Goal: Check status

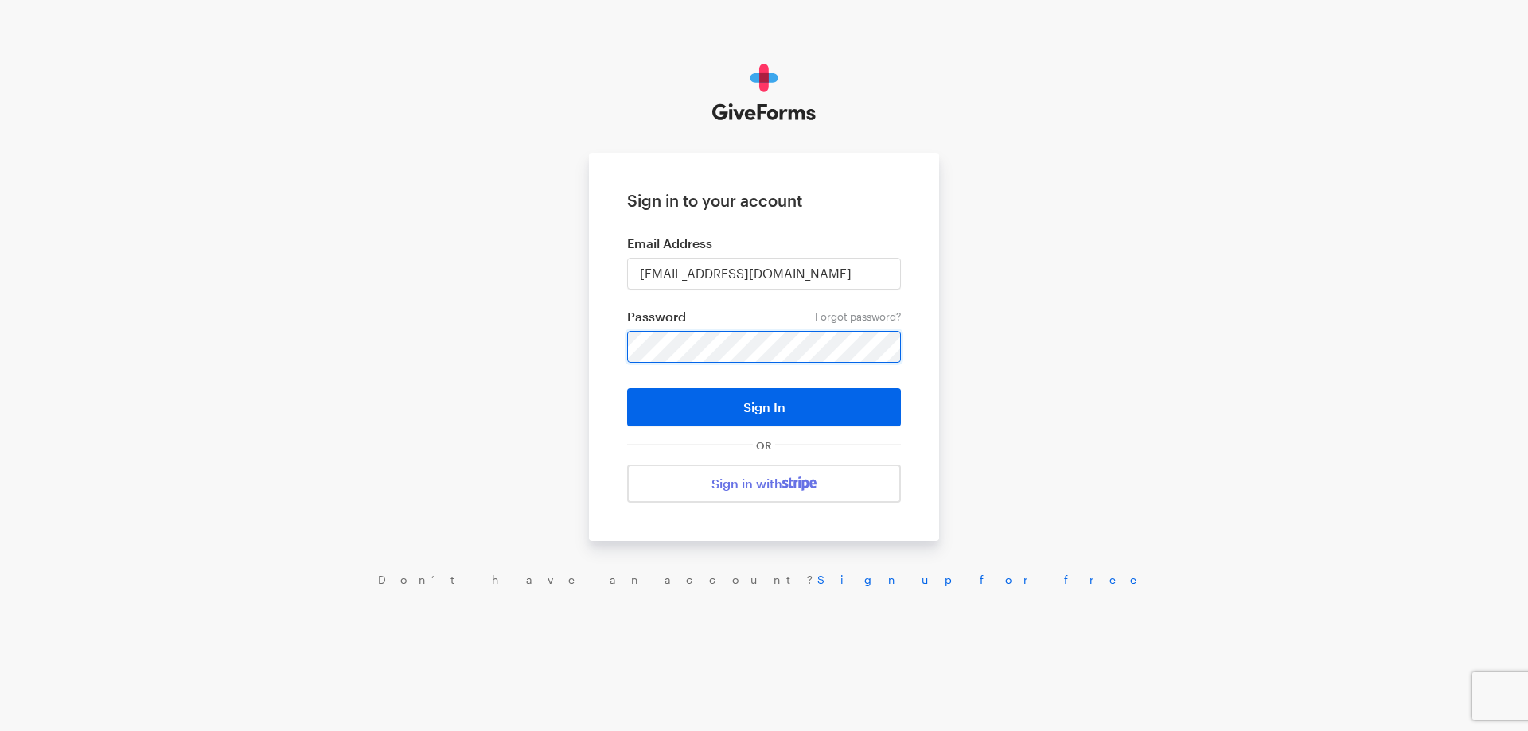
click at [627, 388] on button "Sign In" at bounding box center [764, 407] width 274 height 38
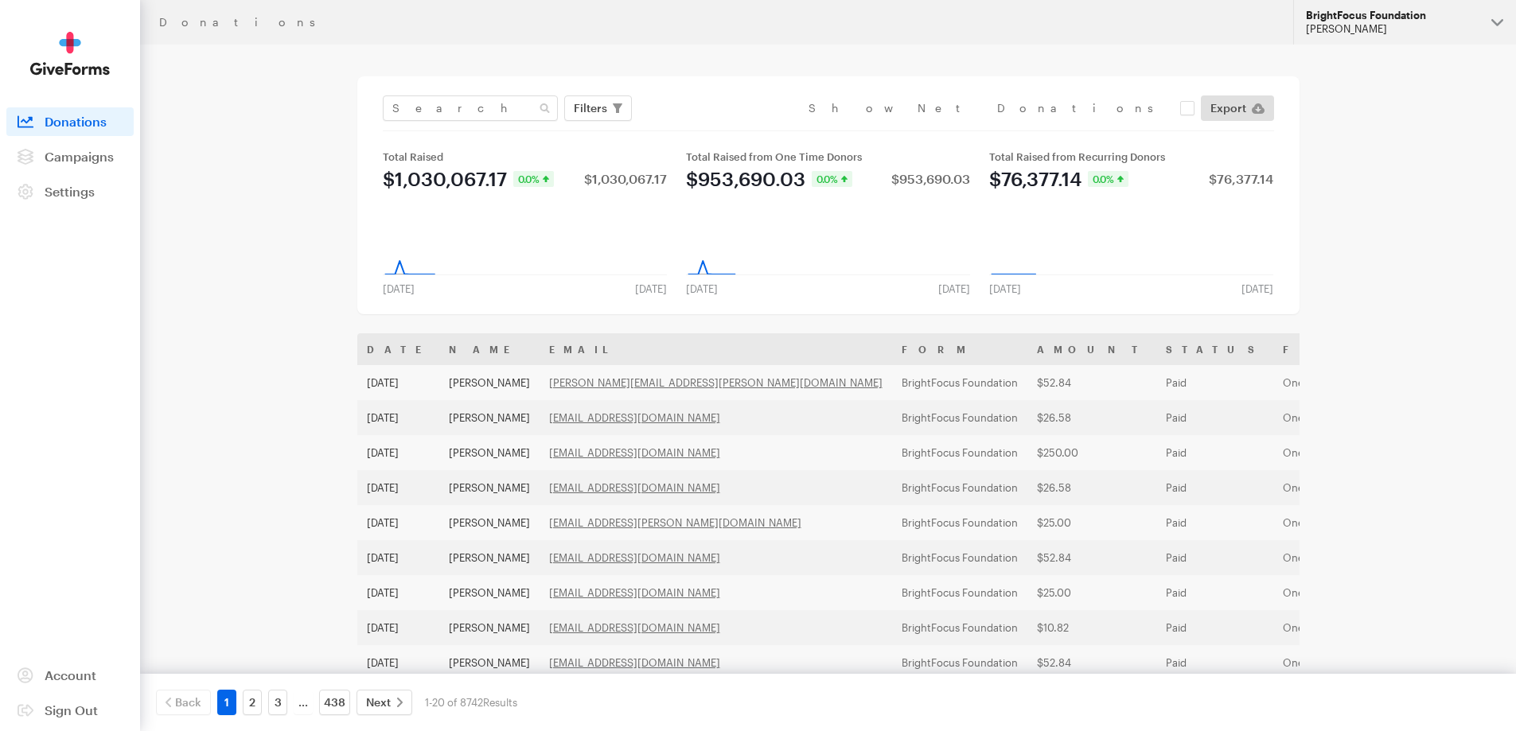
click at [1402, 19] on div "BrightFocus Foundation" at bounding box center [1392, 16] width 173 height 14
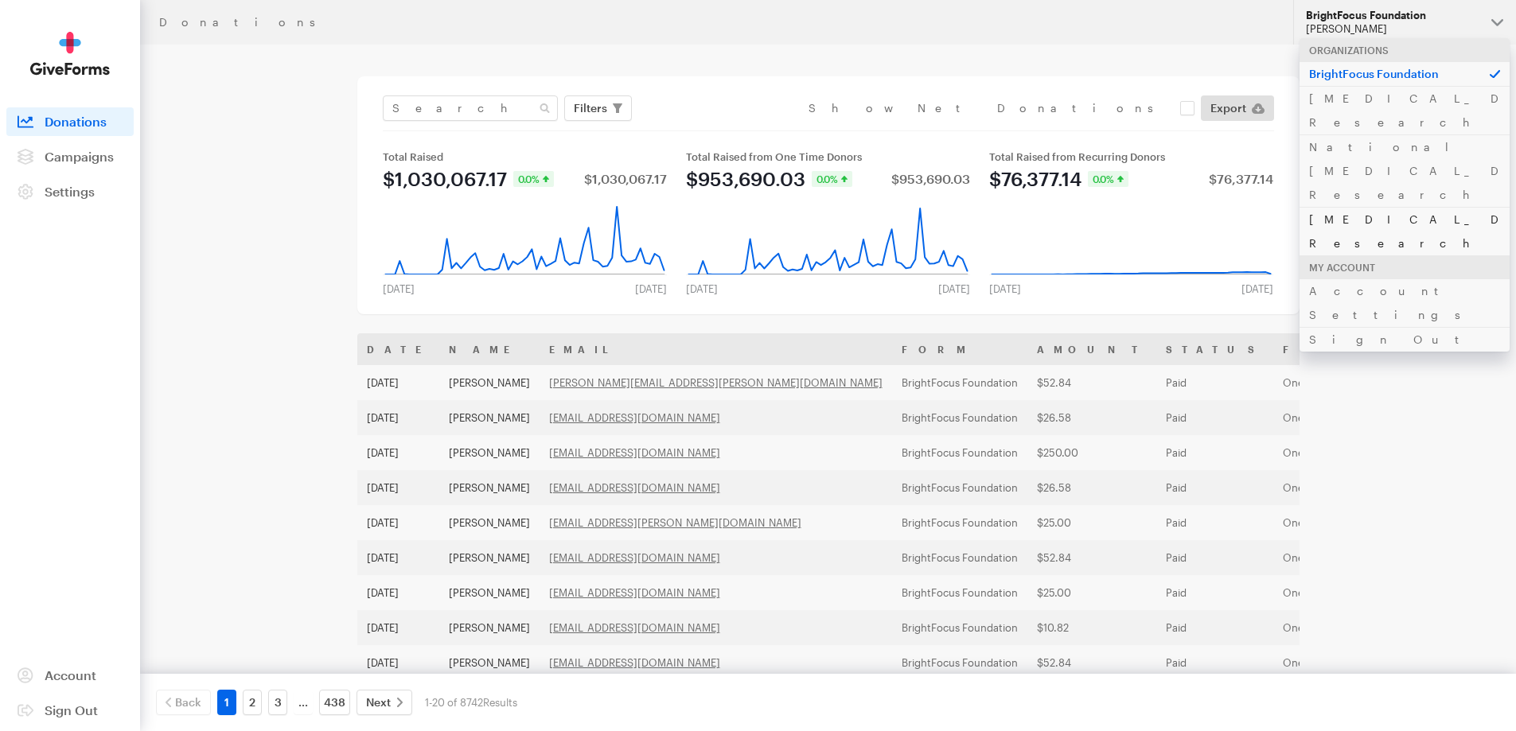
click at [1360, 207] on link "[MEDICAL_DATA] Research" at bounding box center [1404, 231] width 210 height 49
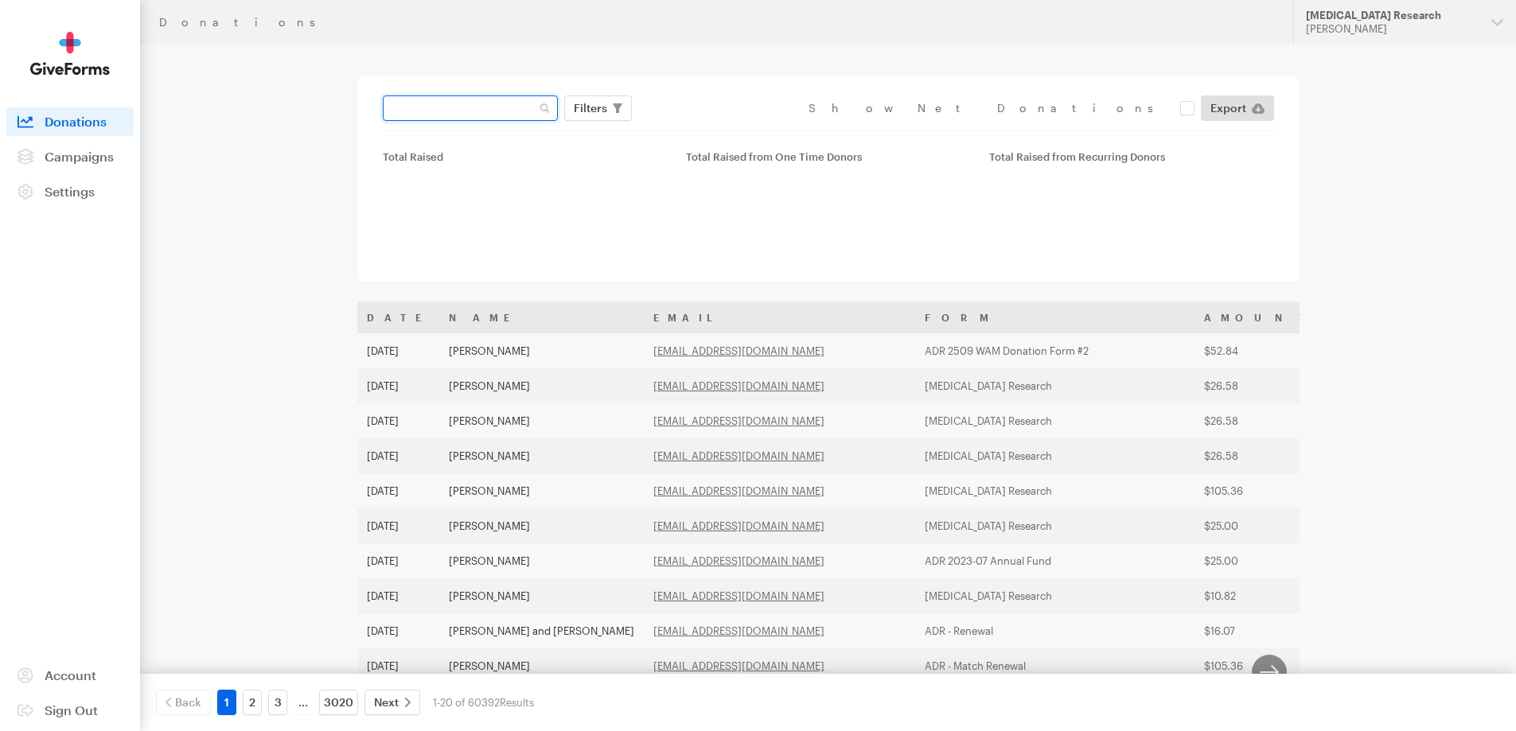
click at [485, 111] on input "text" at bounding box center [470, 107] width 175 height 25
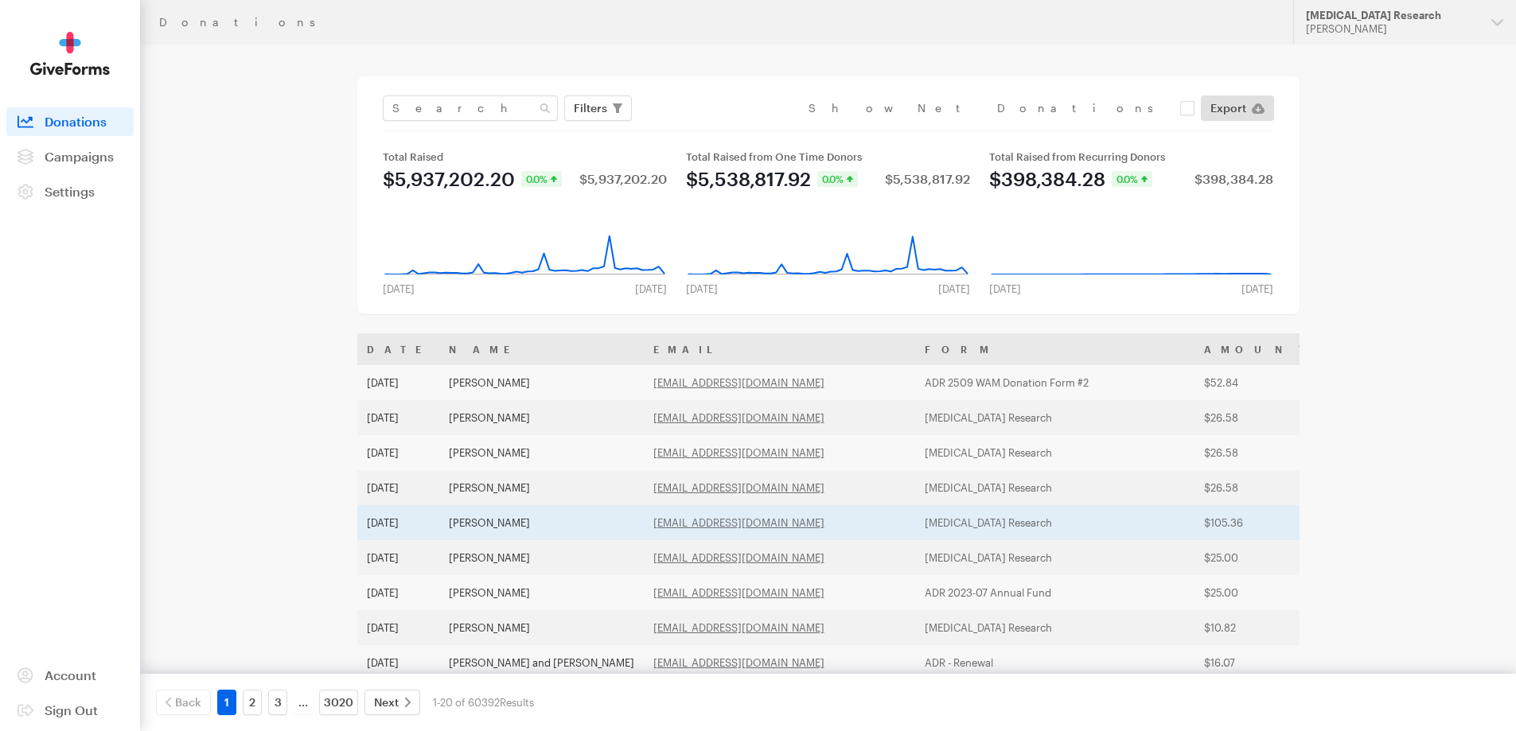
click at [519, 522] on td "Suzzane Owen" at bounding box center [541, 522] width 204 height 35
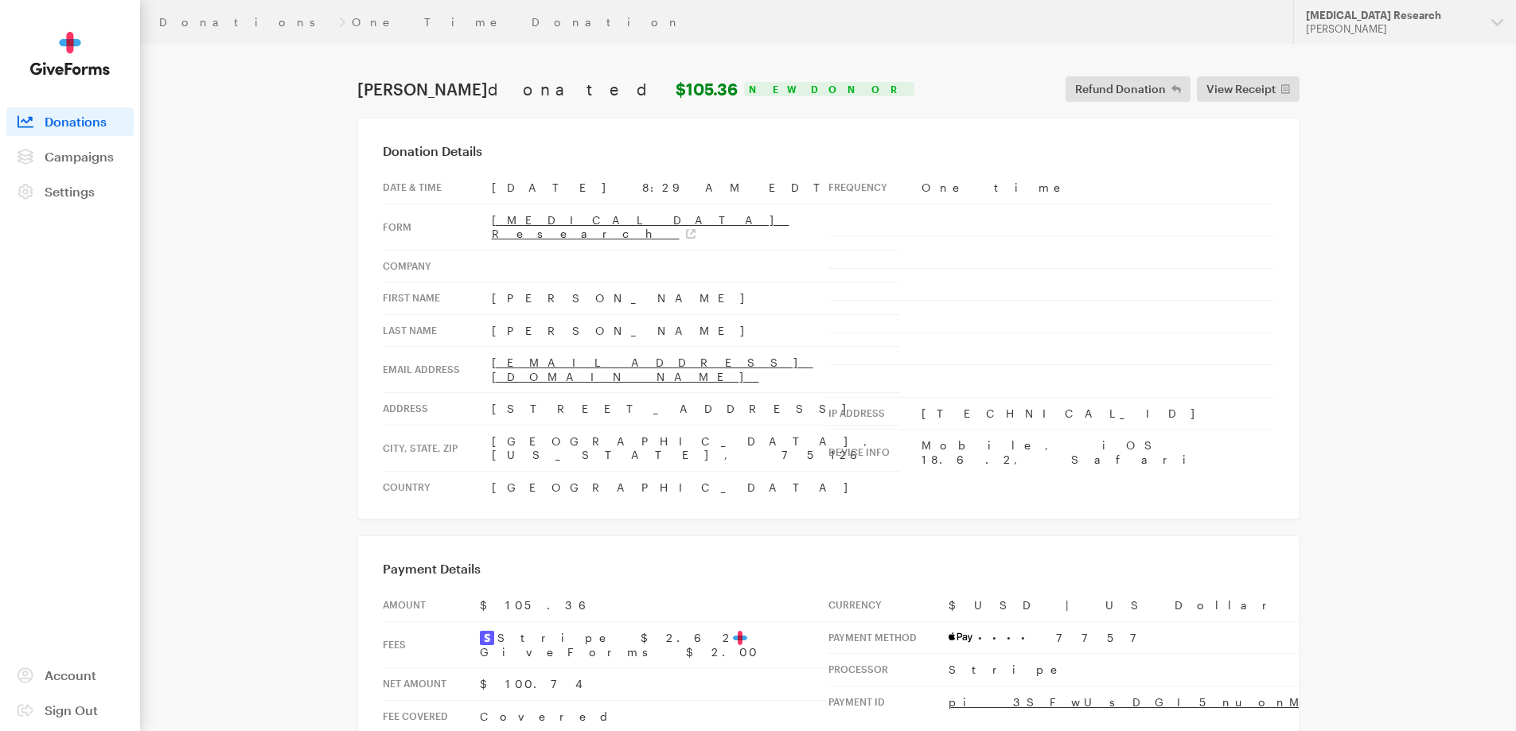
drag, startPoint x: 529, startPoint y: 315, endPoint x: 468, endPoint y: 315, distance: 61.3
click at [468, 315] on tr "Last Name Owen" at bounding box center [641, 330] width 517 height 33
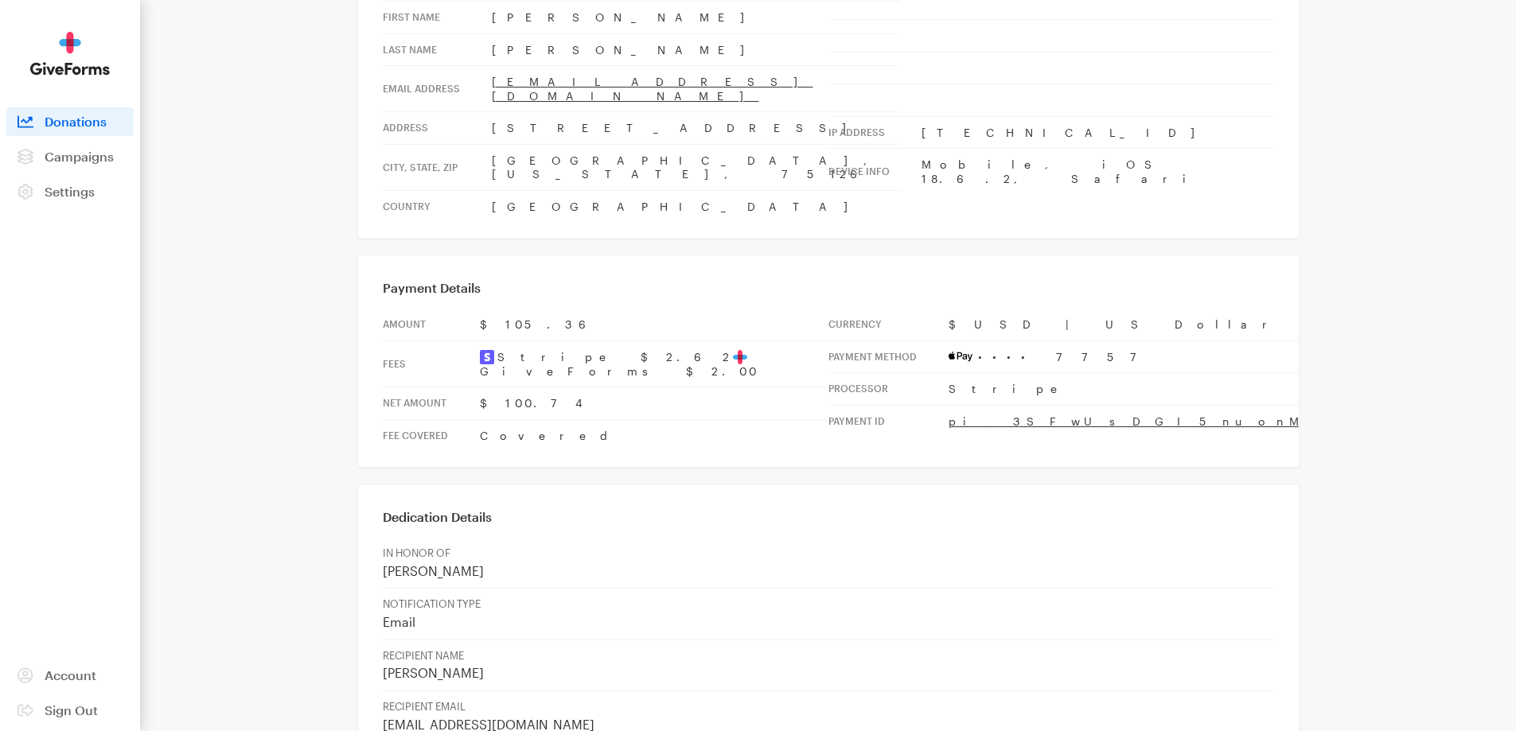
scroll to position [318, 0]
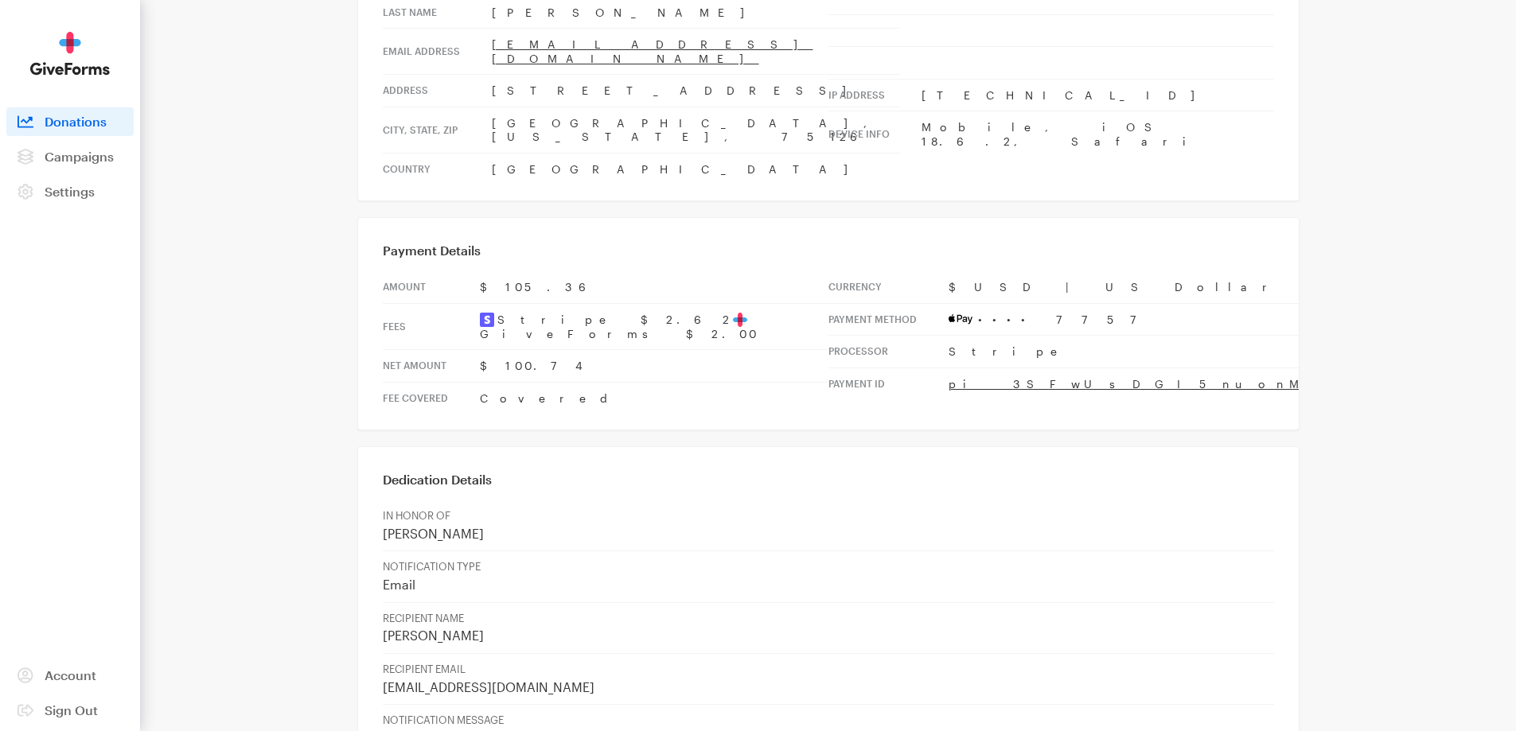
drag, startPoint x: 533, startPoint y: 475, endPoint x: 372, endPoint y: 474, distance: 161.5
click at [372, 474] on div "Dedication Details IN HONOR OF Rosabel Gonzales NOTIFICATION TYPE Email RECIPIE…" at bounding box center [828, 617] width 942 height 342
click at [537, 560] on p "NOTIFICATION TYPE" at bounding box center [828, 567] width 891 height 14
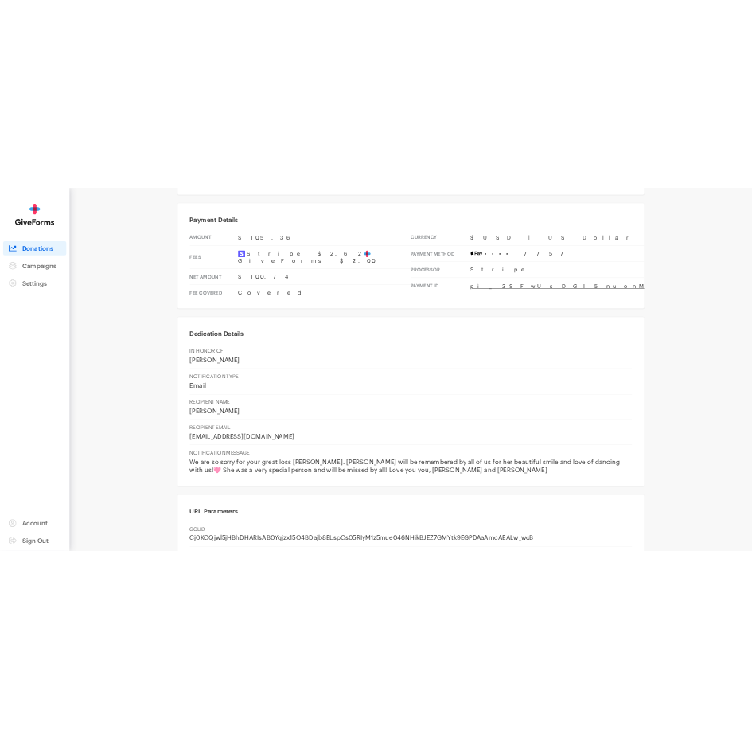
scroll to position [477, 0]
